Goal: Navigation & Orientation: Find specific page/section

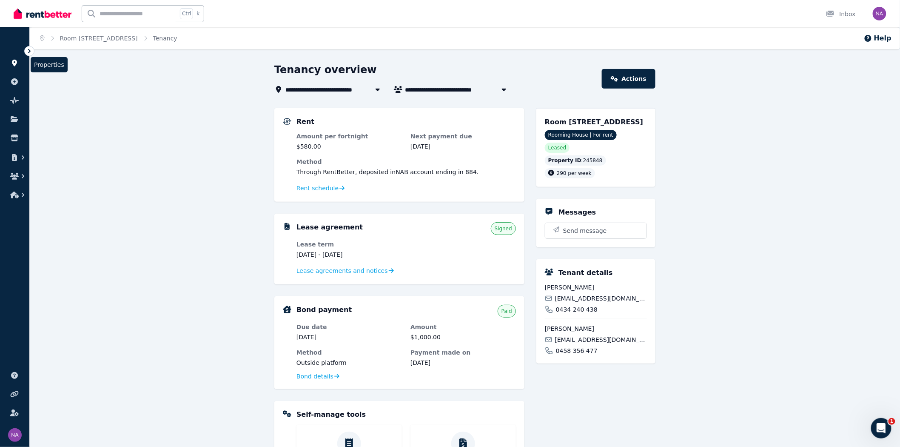
click at [16, 66] on icon at bounding box center [14, 63] width 9 height 7
